Goal: Transaction & Acquisition: Purchase product/service

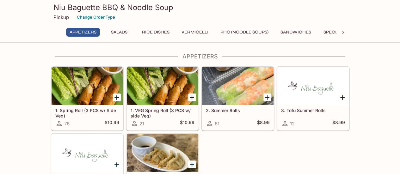
click at [71, 88] on div at bounding box center [86, 86] width 71 height 38
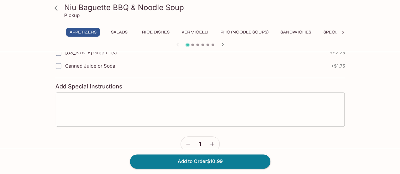
scroll to position [284, 0]
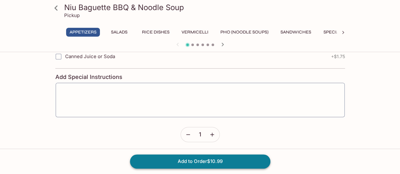
click at [226, 158] on button "Add to Order $10.99" at bounding box center [200, 161] width 140 height 14
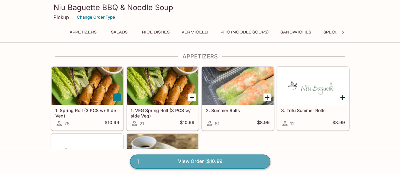
click at [207, 162] on link "1 View Order | $10.99" at bounding box center [200, 161] width 140 height 14
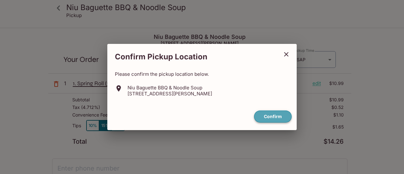
click at [270, 118] on button "Confirm" at bounding box center [273, 117] width 38 height 12
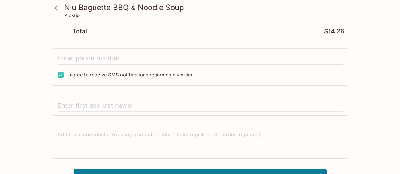
scroll to position [118, 0]
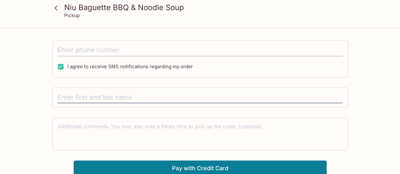
click at [90, 49] on input "tel" at bounding box center [199, 50] width 285 height 12
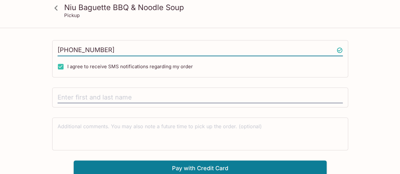
type input "[PHONE_NUMBER]"
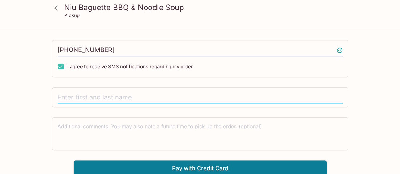
click at [81, 99] on input "text" at bounding box center [199, 98] width 285 height 12
type input "[PERSON_NAME]"
click at [221, 165] on button "Pay with Credit Card" at bounding box center [200, 168] width 253 height 16
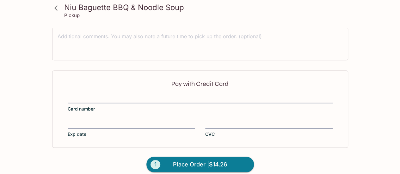
scroll to position [213, 0]
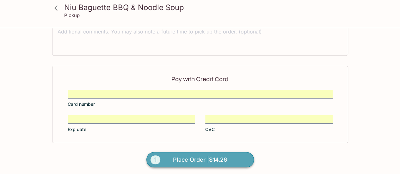
click at [200, 159] on span "Place Order | $14.26" at bounding box center [200, 160] width 54 height 10
